Goal: Information Seeking & Learning: Learn about a topic

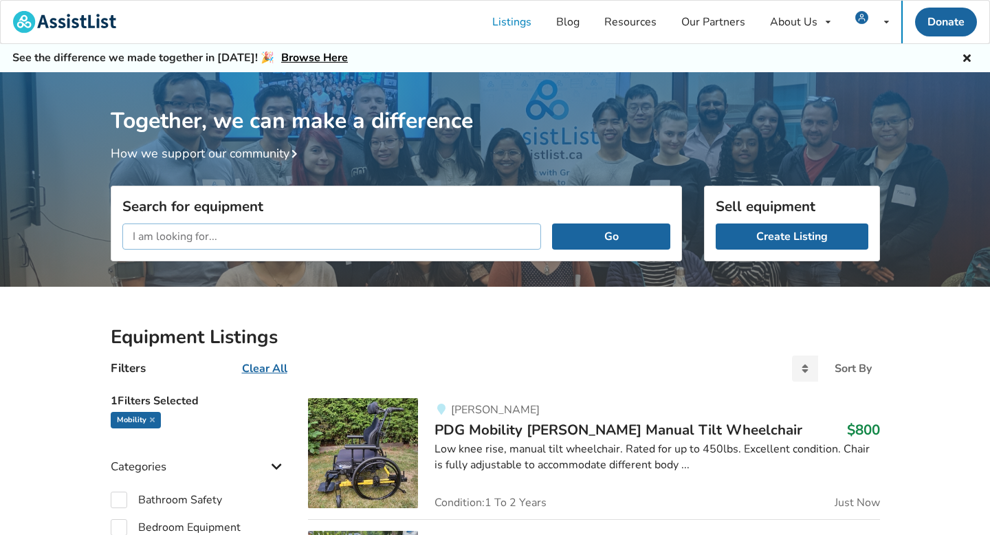
click at [312, 242] on input "text" at bounding box center [331, 236] width 419 height 26
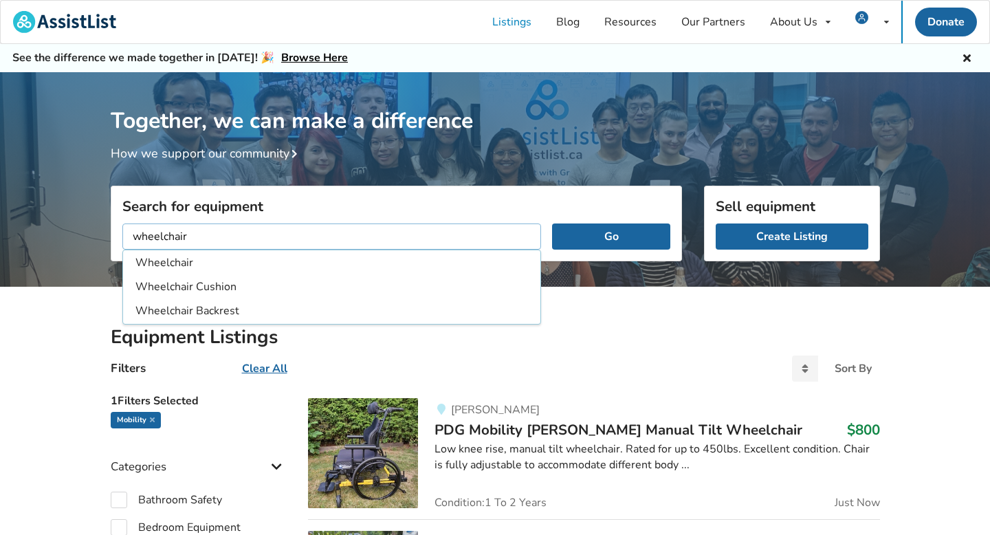
type input "wheelchair"
click at [552, 223] on button "Go" at bounding box center [611, 236] width 118 height 26
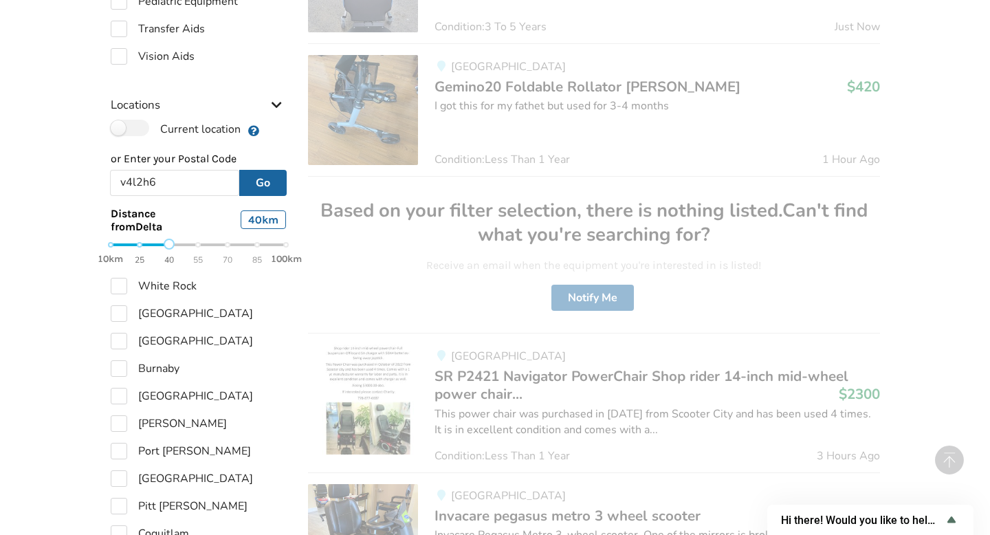
scroll to position [698, 0]
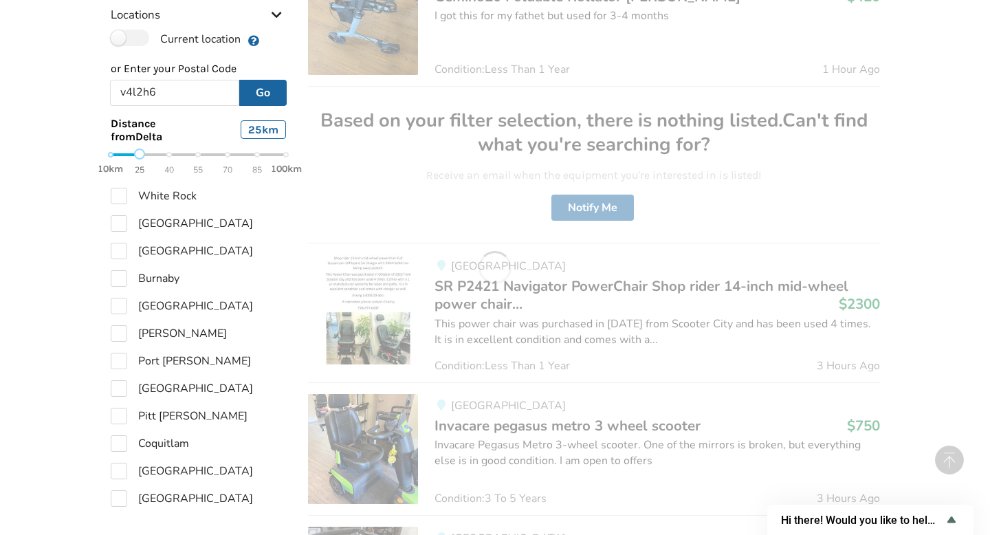
click at [139, 155] on div "10km 25 40 55 70 85 100km" at bounding box center [199, 162] width 176 height 24
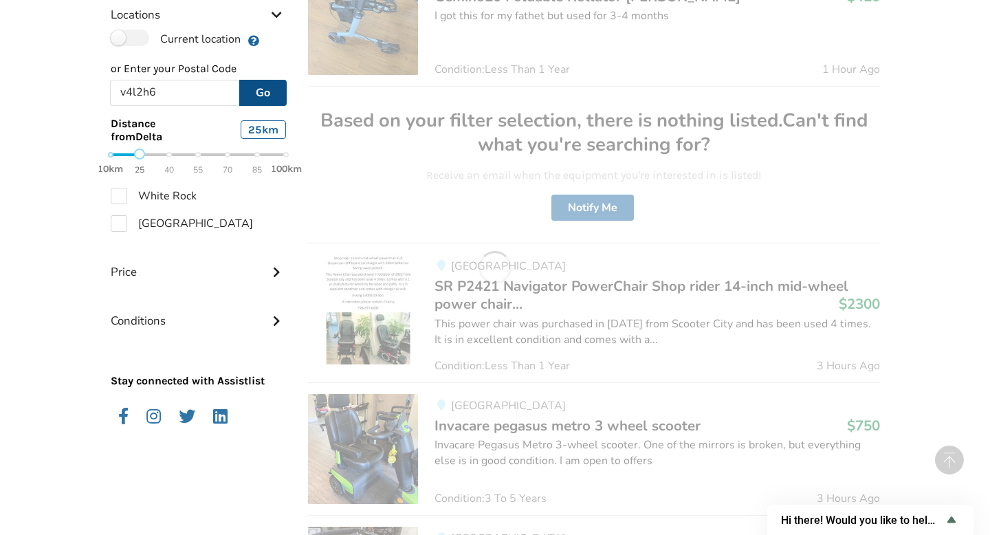
click at [268, 91] on button "Go" at bounding box center [262, 93] width 47 height 26
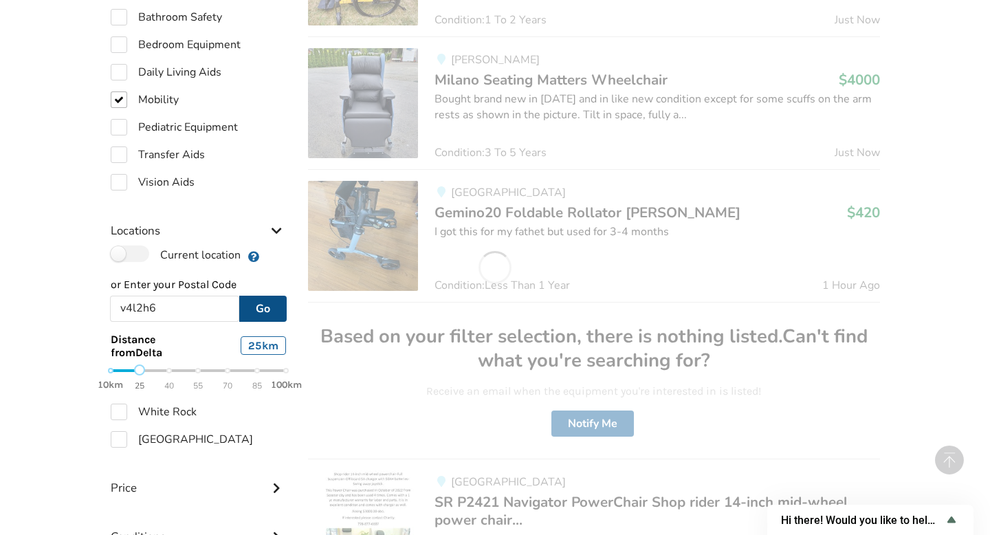
scroll to position [563, 0]
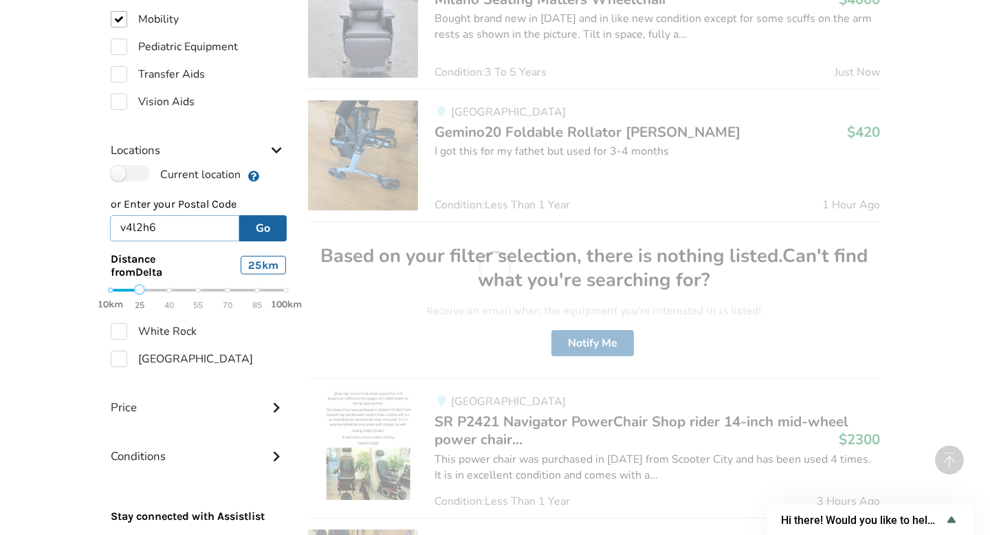
drag, startPoint x: 190, startPoint y: 227, endPoint x: 105, endPoint y: 220, distance: 84.8
click at [105, 220] on div "v4l2h6 Go" at bounding box center [199, 224] width 198 height 33
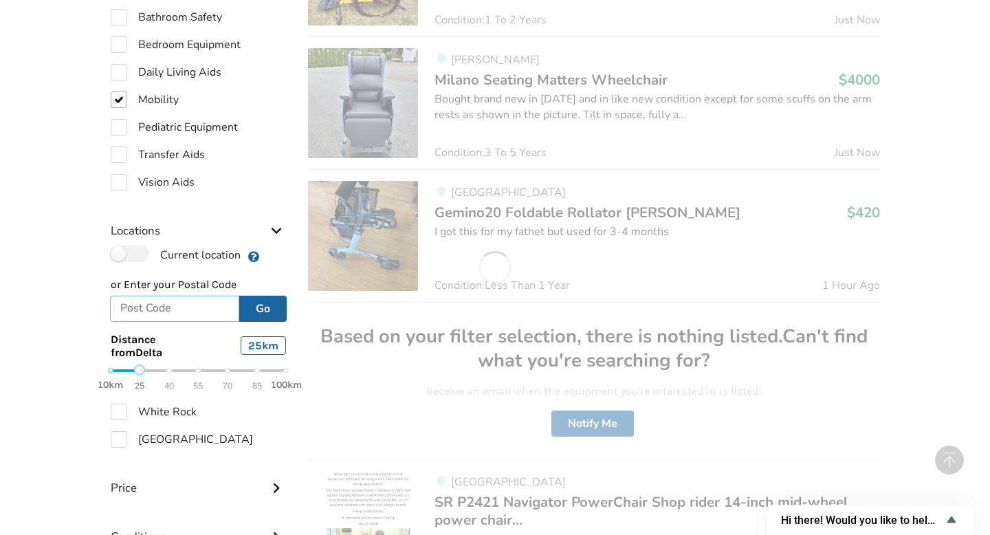
scroll to position [485, 0]
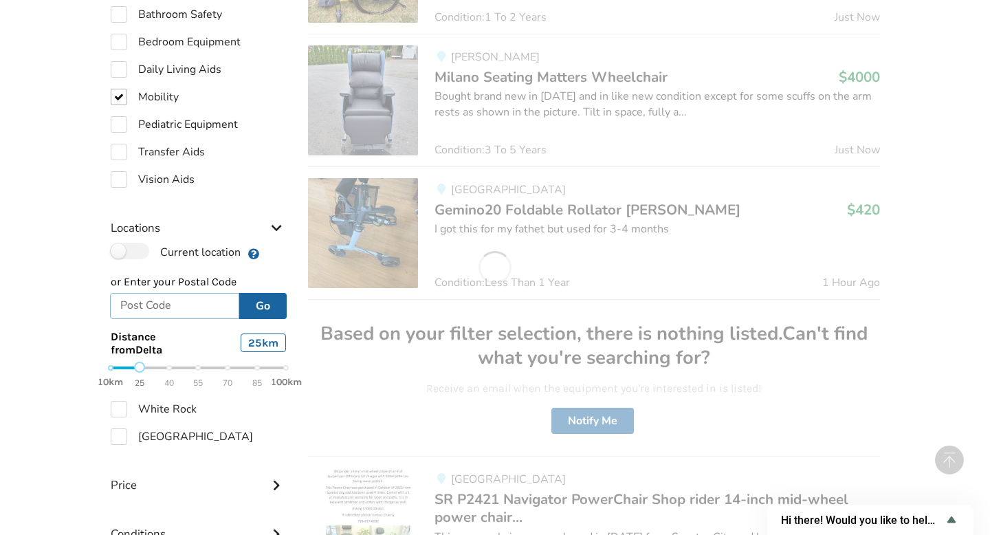
click at [179, 306] on input "text" at bounding box center [175, 306] width 130 height 26
type input "v4l 2h6"
click at [214, 344] on div "25 km" at bounding box center [253, 339] width 87 height 41
click at [139, 368] on div at bounding box center [139, 366] width 11 height 11
click at [263, 302] on button "Go" at bounding box center [262, 306] width 47 height 26
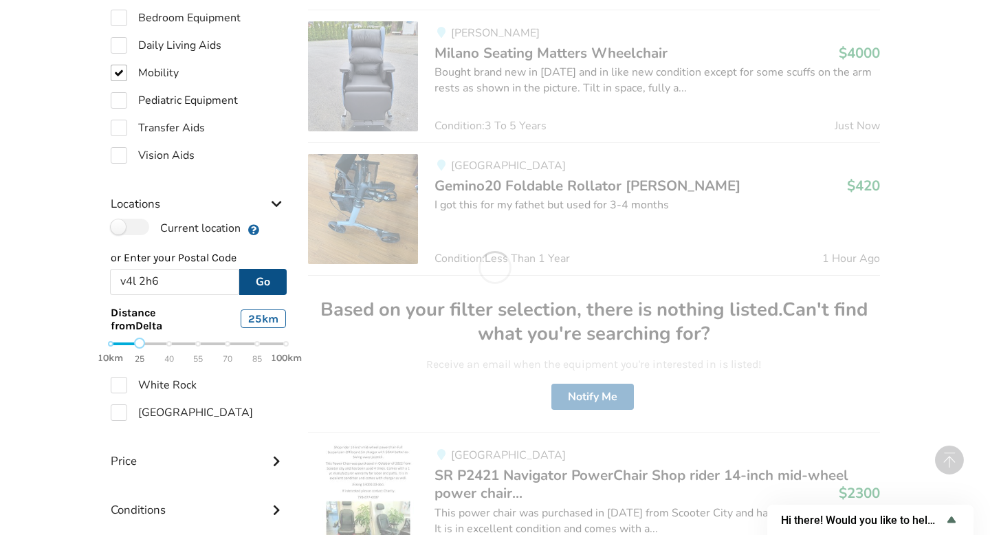
scroll to position [558, 0]
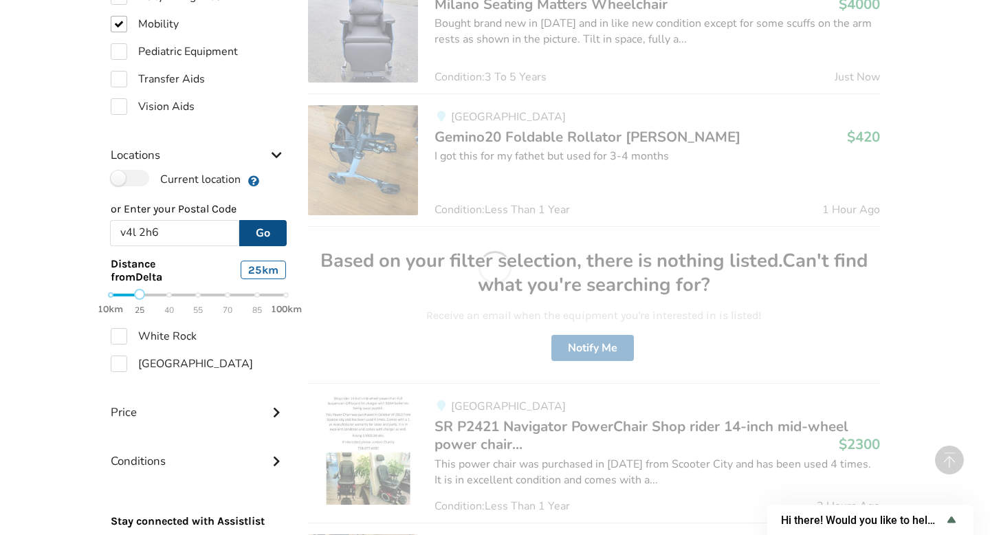
click at [169, 298] on div "10km 25 40 55 70 85 100km" at bounding box center [199, 302] width 176 height 24
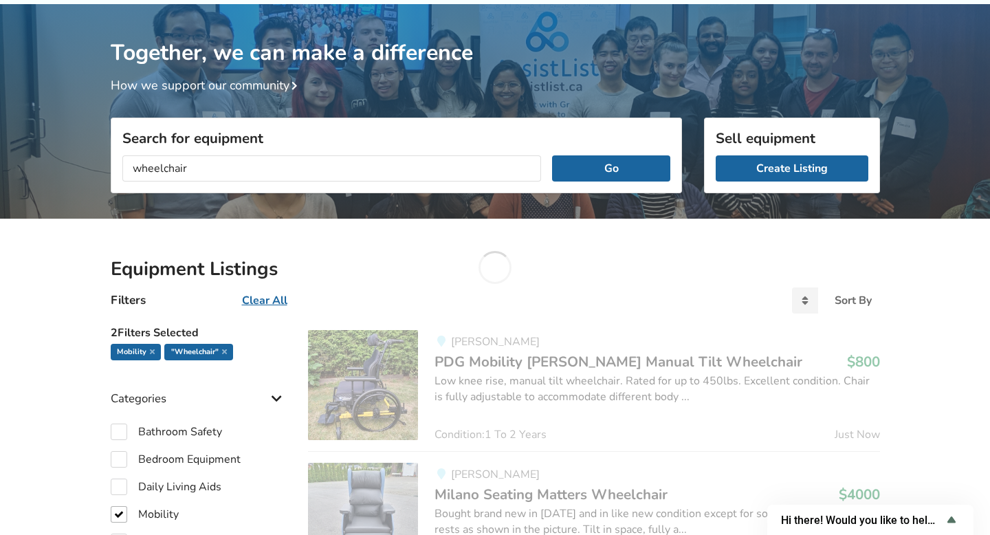
scroll to position [0, 0]
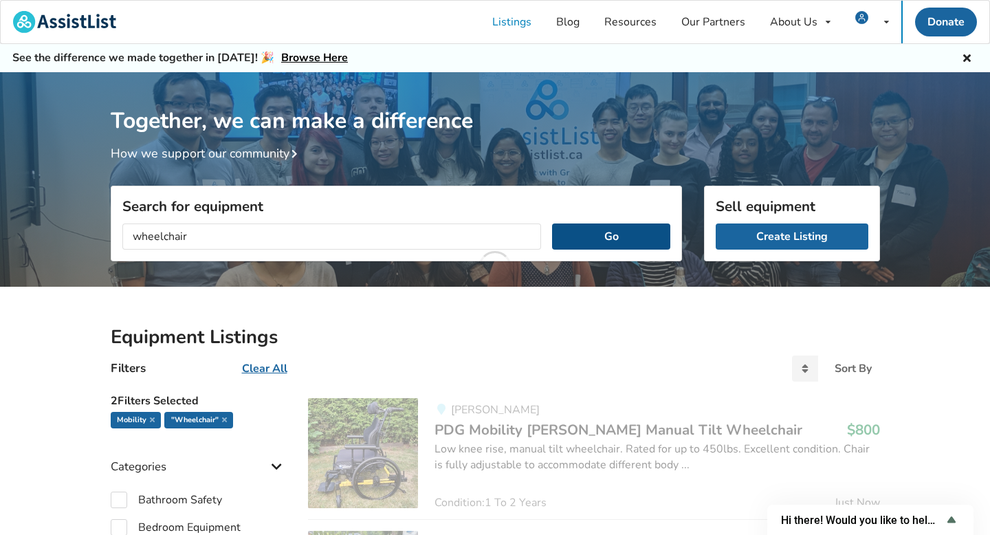
click at [612, 236] on button "Go" at bounding box center [611, 236] width 118 height 26
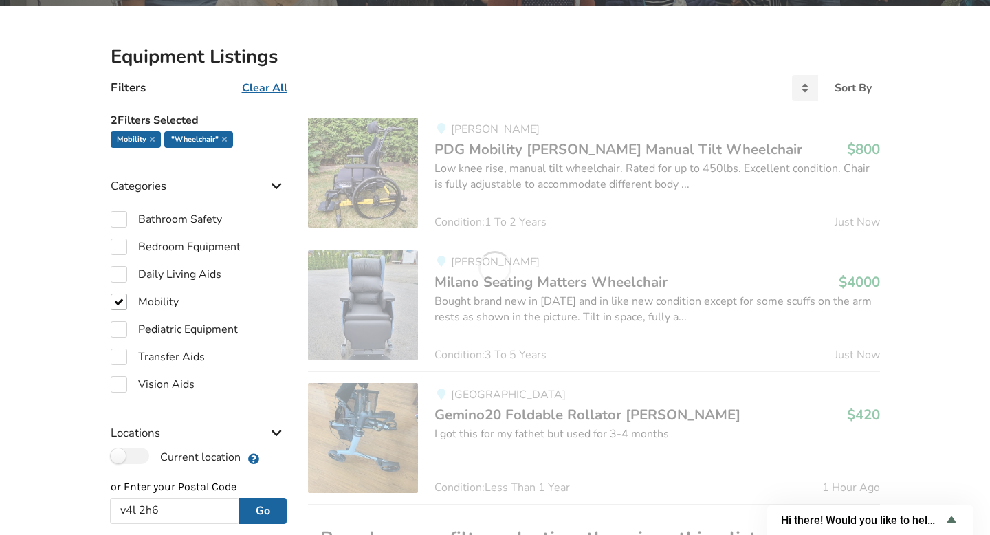
scroll to position [288, 0]
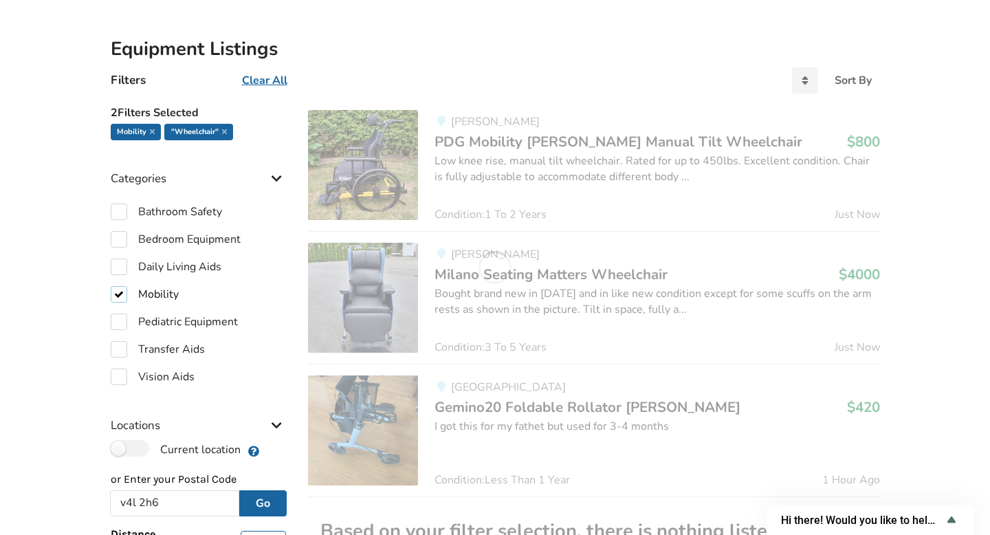
click at [118, 295] on label "Mobility" at bounding box center [145, 294] width 68 height 16
checkbox input "false"
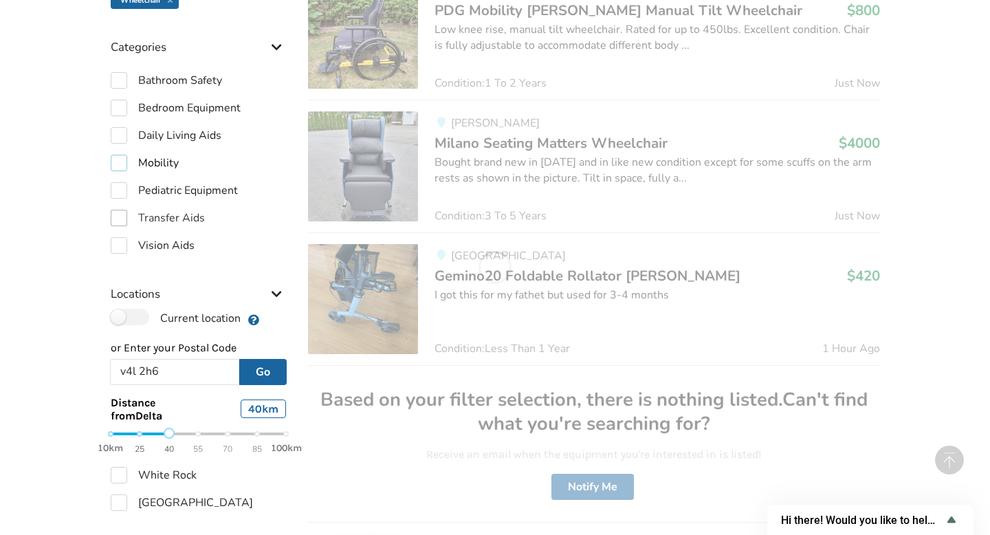
scroll to position [432, 0]
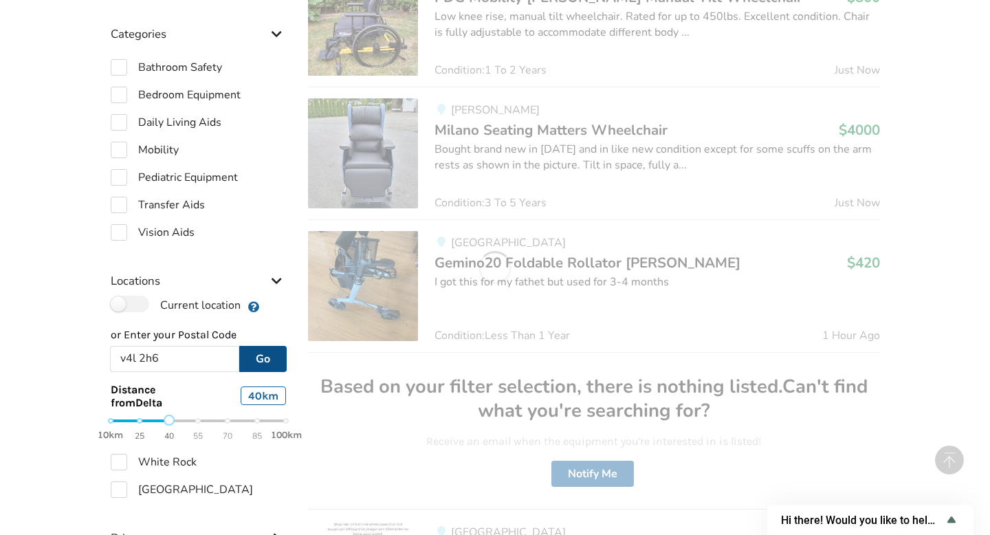
click at [254, 366] on button "Go" at bounding box center [262, 359] width 47 height 26
click at [265, 356] on button "Go" at bounding box center [262, 359] width 47 height 26
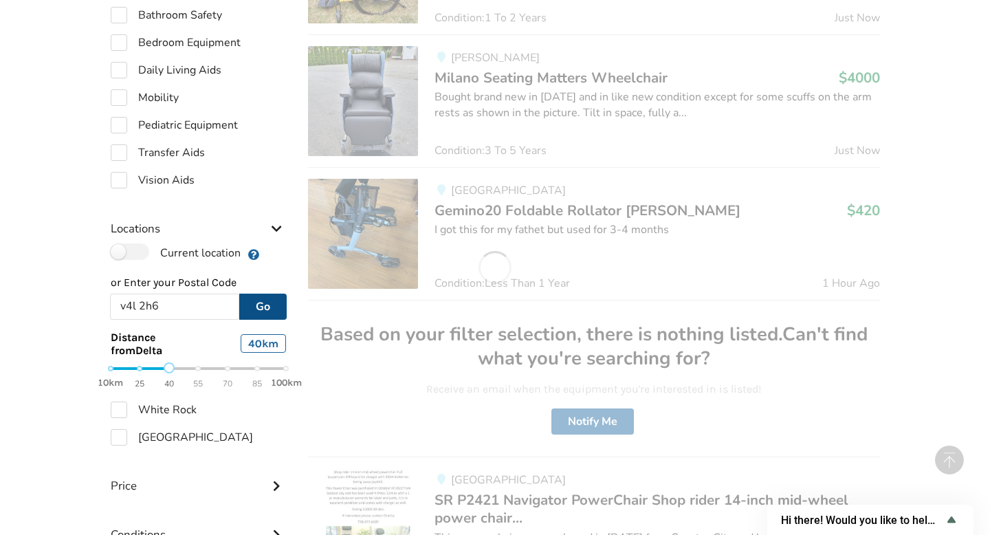
scroll to position [267, 0]
